Goal: Navigation & Orientation: Find specific page/section

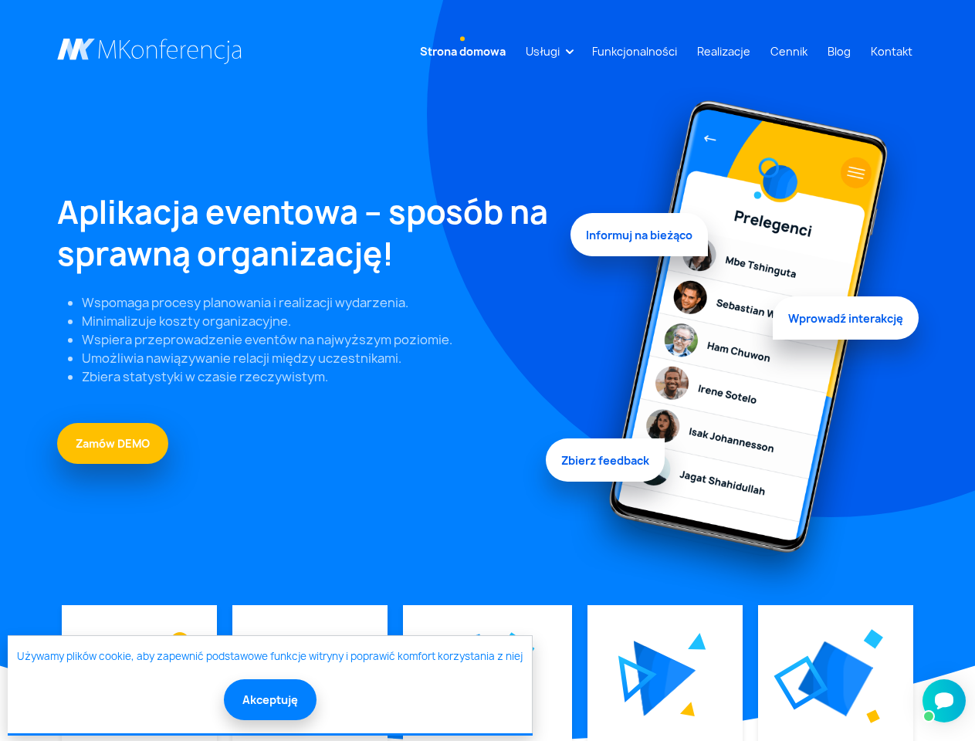
click at [546, 51] on link "Usługi" at bounding box center [543, 51] width 46 height 29
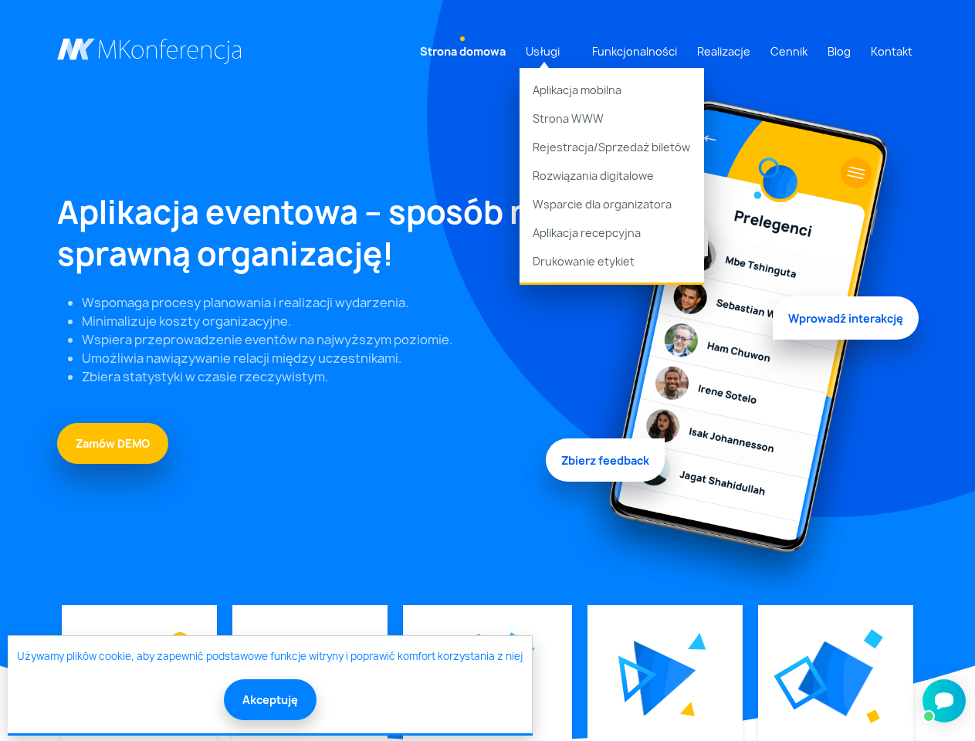
click at [664, 679] on img at bounding box center [665, 679] width 63 height 76
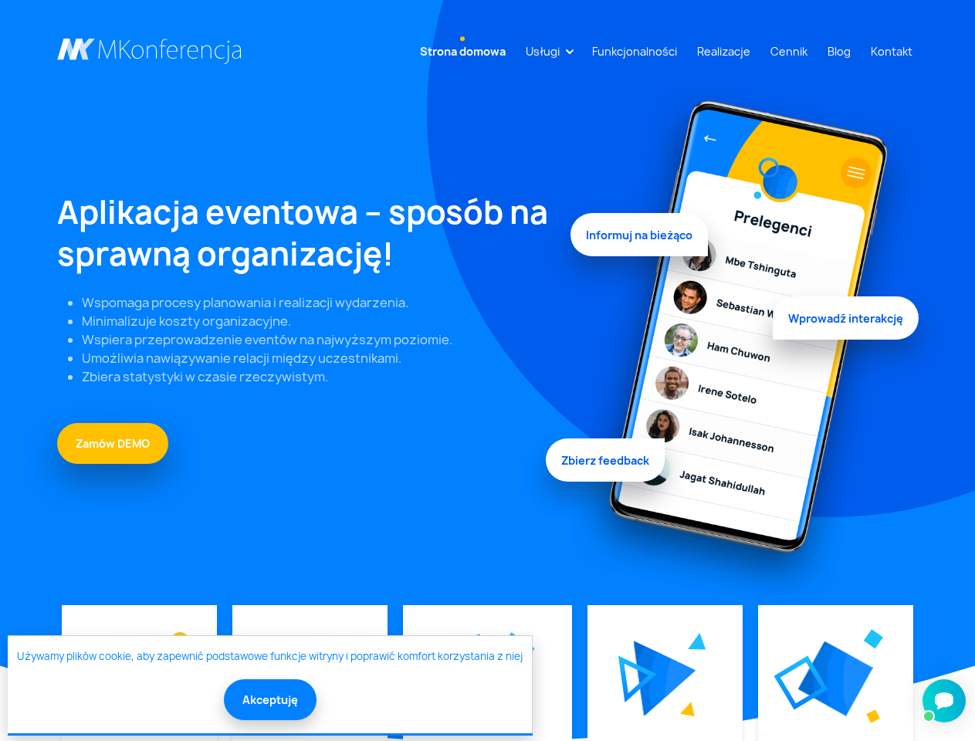
click at [835, 679] on img at bounding box center [836, 679] width 75 height 75
click at [269, 700] on button "Akceptuję" at bounding box center [270, 700] width 93 height 41
